Goal: Transaction & Acquisition: Purchase product/service

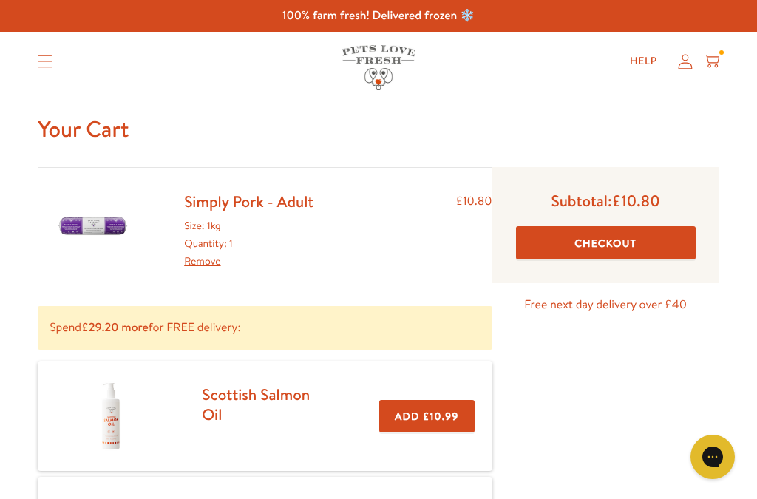
click at [205, 264] on link "Remove" at bounding box center [202, 261] width 36 height 15
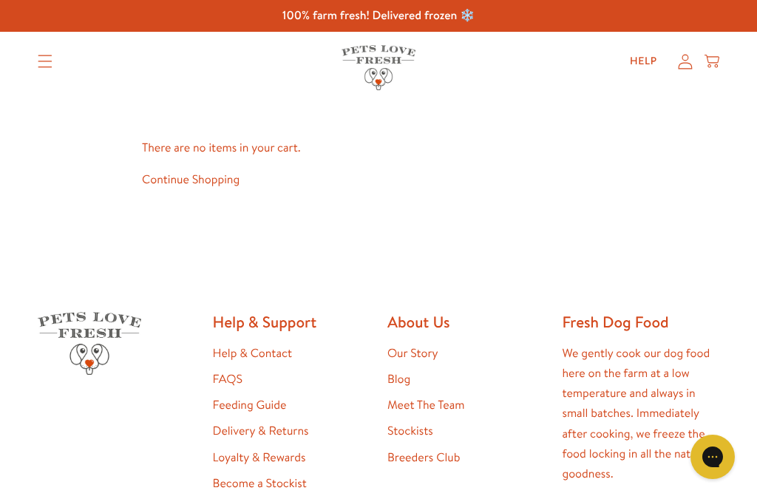
click at [42, 66] on icon "Translation missing: en.sections.header.menu" at bounding box center [45, 61] width 15 height 13
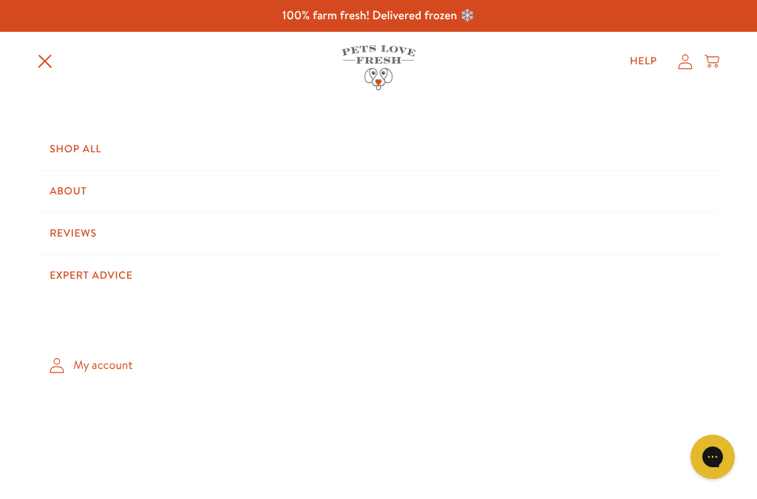
click at [64, 146] on link "Shop All" at bounding box center [379, 149] width 682 height 41
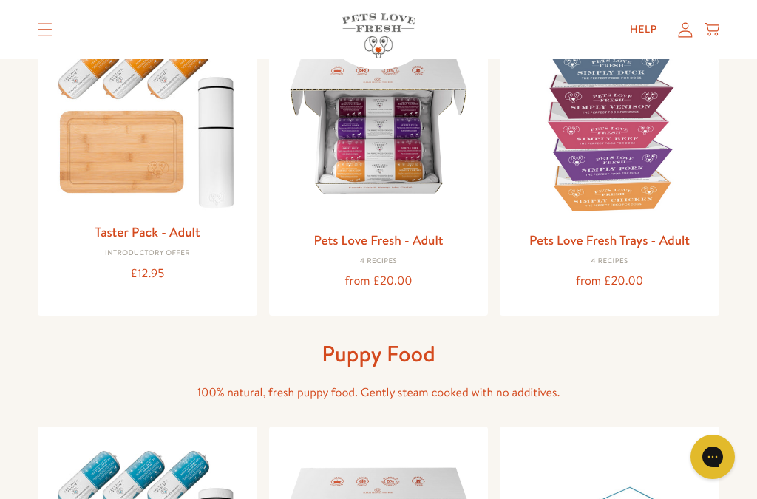
scroll to position [211, 0]
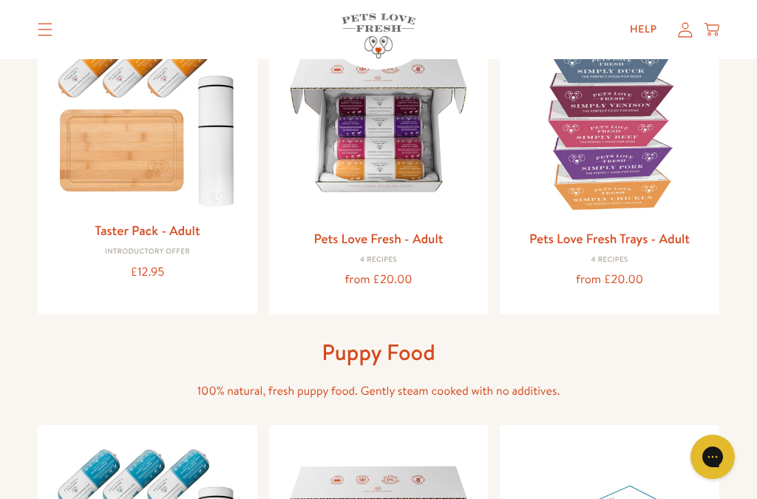
click at [389, 177] on img at bounding box center [379, 124] width 196 height 196
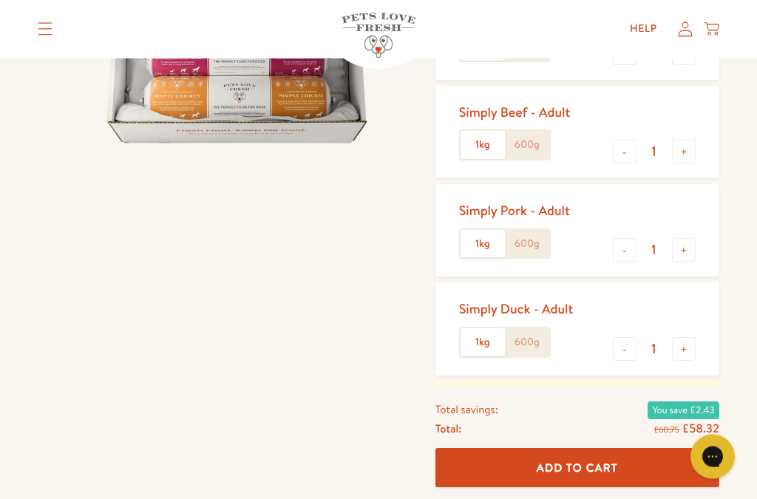
scroll to position [283, 0]
click at [632, 350] on button "-" at bounding box center [625, 351] width 24 height 24
type input "0"
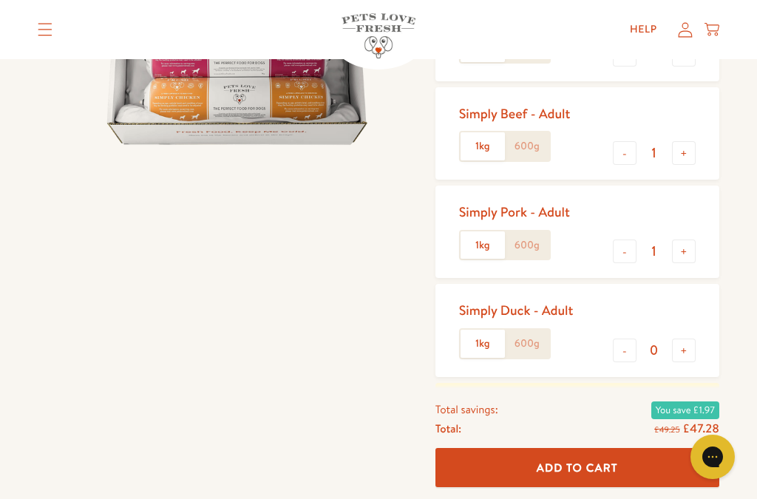
click at [634, 248] on button "-" at bounding box center [625, 252] width 24 height 24
type input "0"
click at [626, 153] on button "-" at bounding box center [625, 153] width 24 height 24
type input "0"
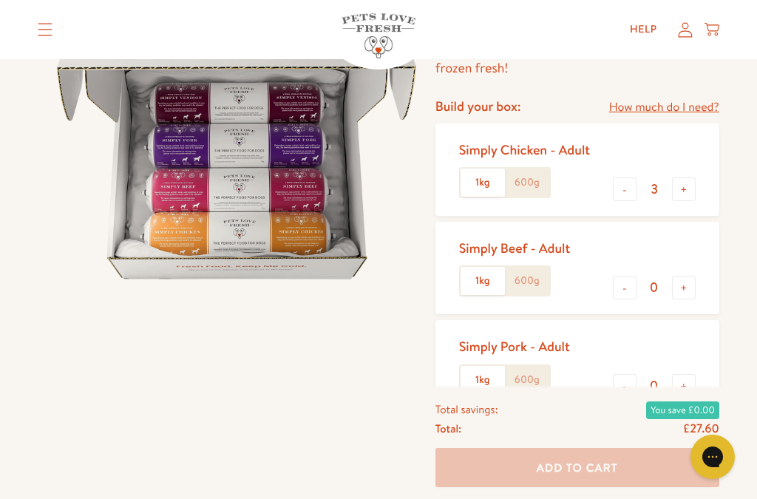
scroll to position [149, 0]
click at [688, 189] on button "+" at bounding box center [684, 190] width 24 height 24
type input "4"
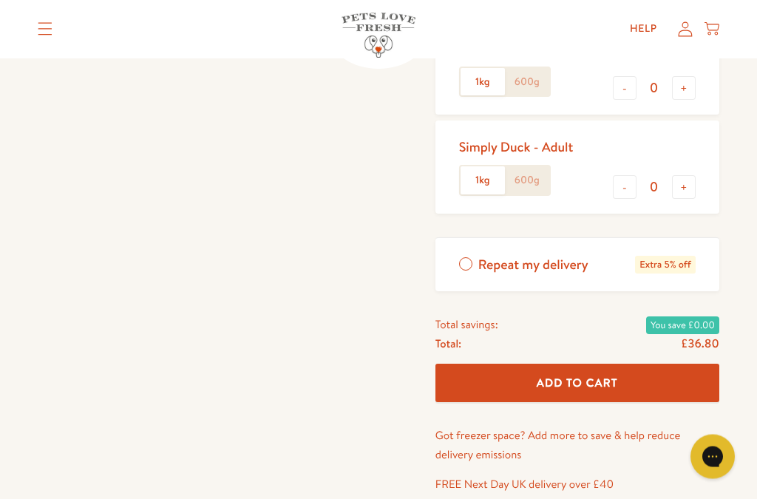
scroll to position [448, 0]
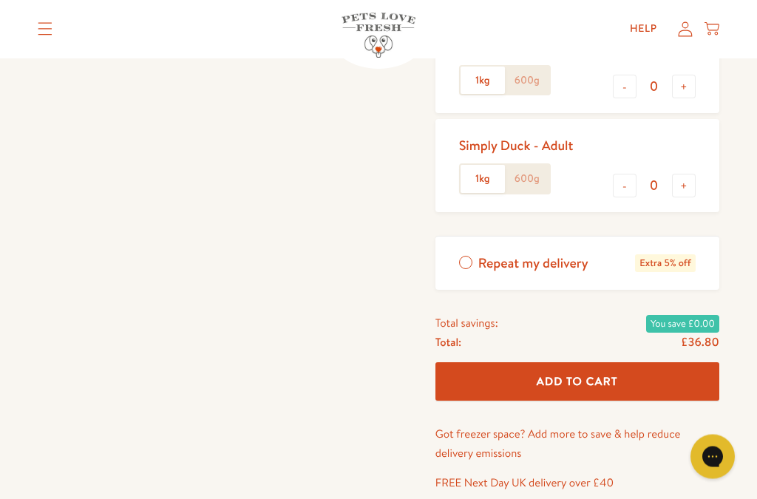
click at [575, 376] on span "Add To Cart" at bounding box center [577, 382] width 81 height 16
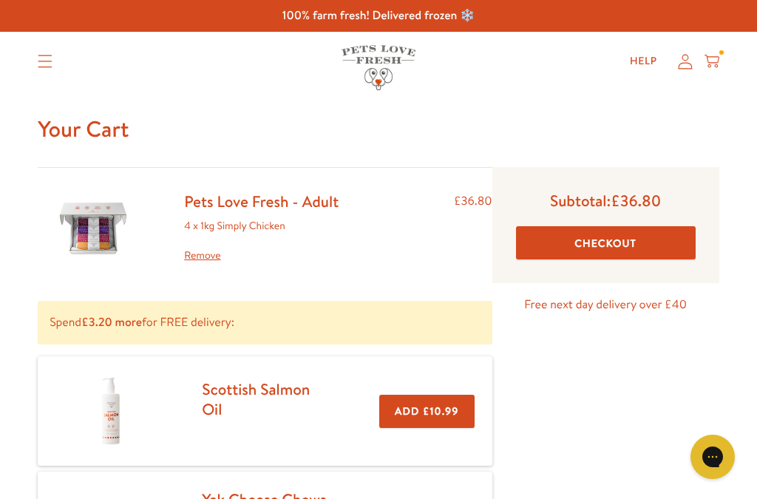
click at [615, 244] on button "Checkout" at bounding box center [606, 242] width 180 height 33
